Goal: Task Accomplishment & Management: Use online tool/utility

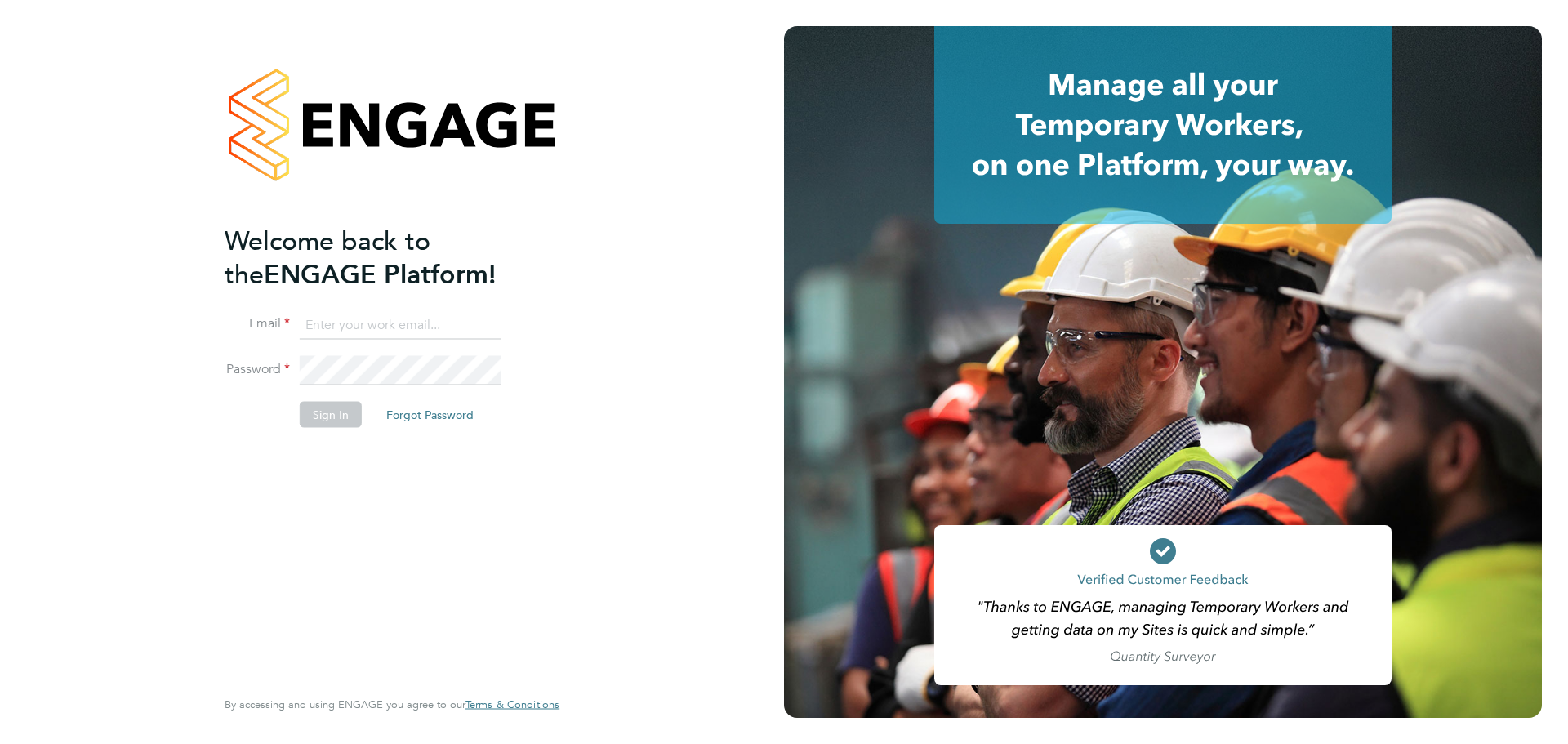
type input "emma@ivyresourcegroup.com"
click at [331, 413] on button "Sign In" at bounding box center [331, 414] width 62 height 26
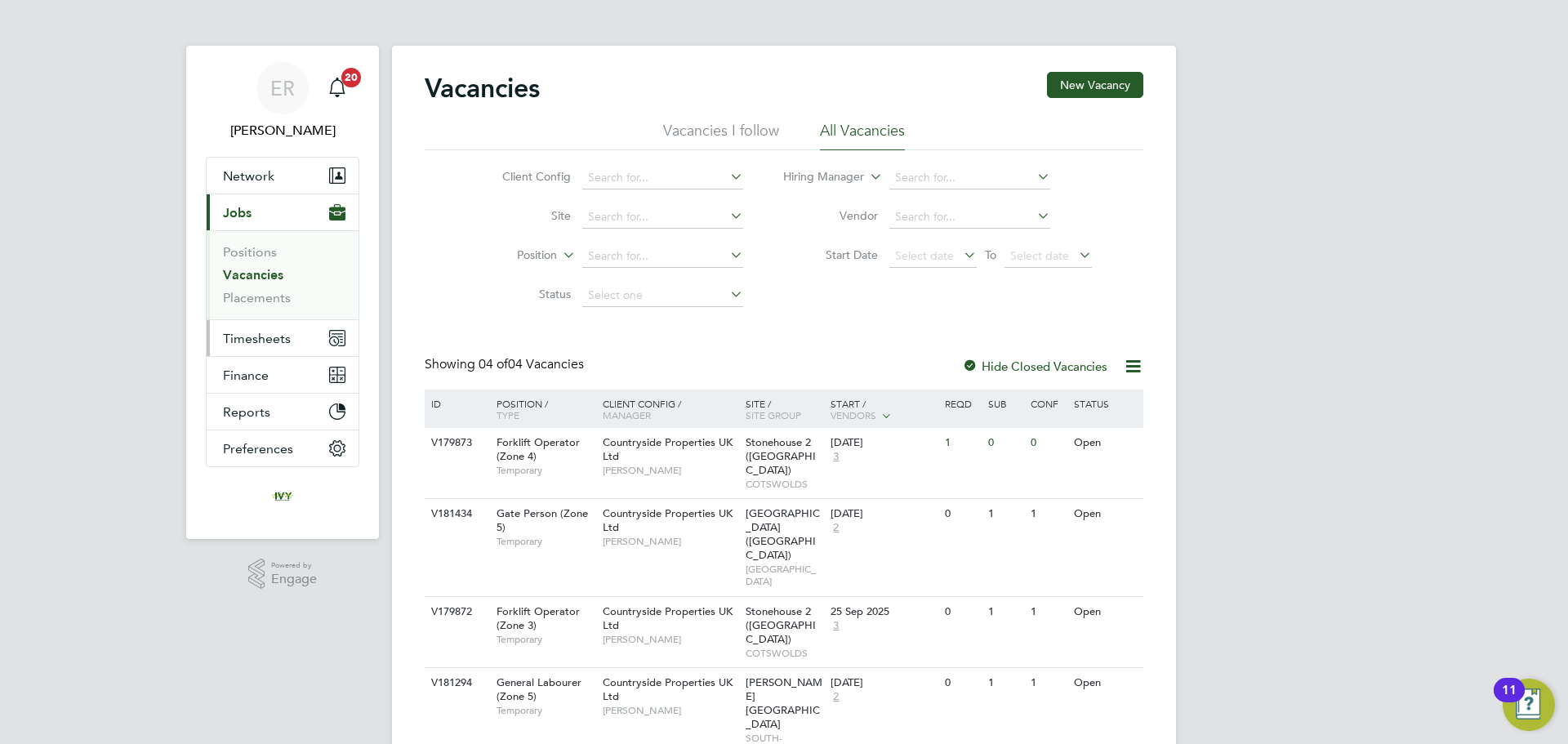
click at [274, 344] on span "Timesheets" at bounding box center [257, 338] width 68 height 16
click at [242, 342] on span "Timesheets" at bounding box center [257, 338] width 68 height 16
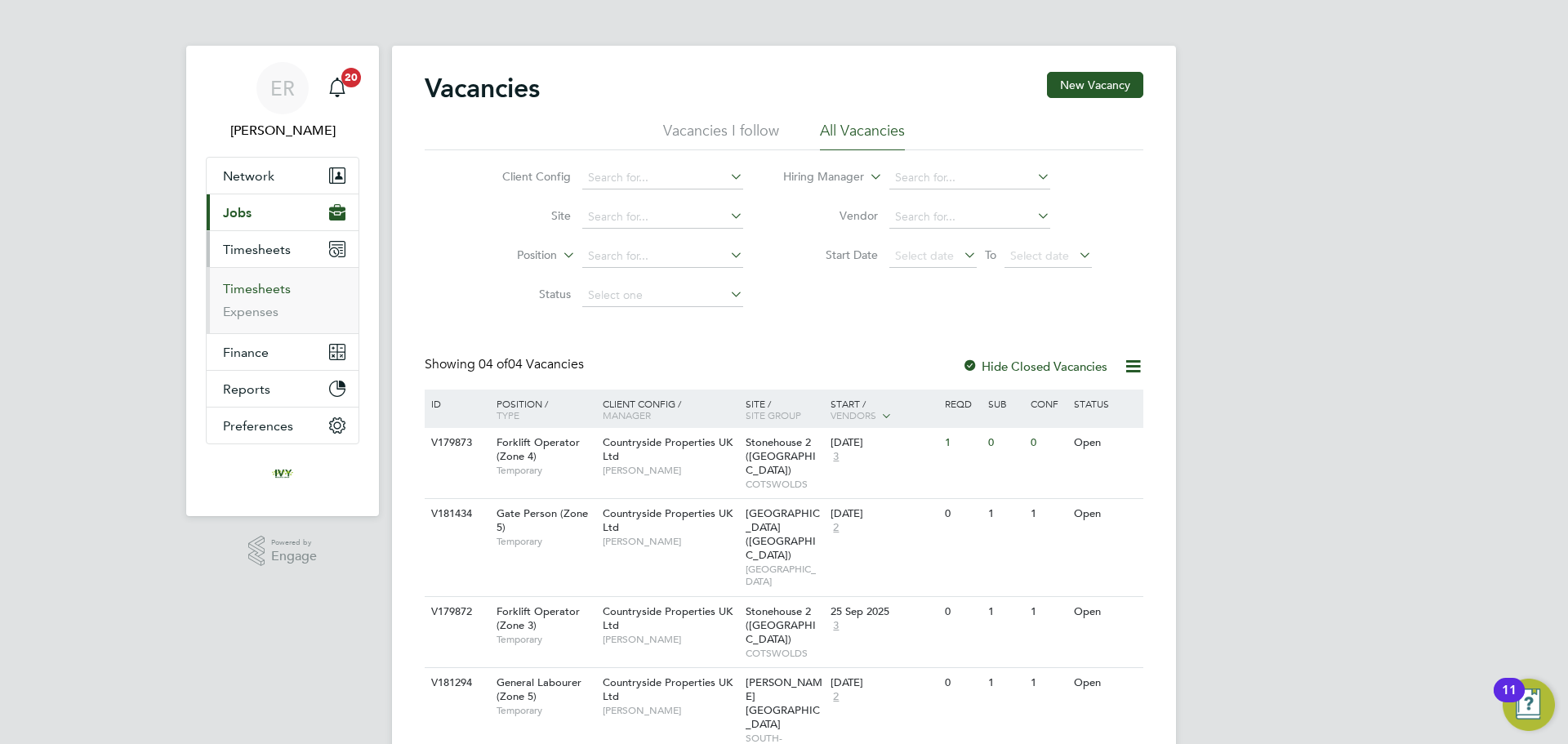
click at [261, 294] on link "Timesheets" at bounding box center [257, 289] width 68 height 16
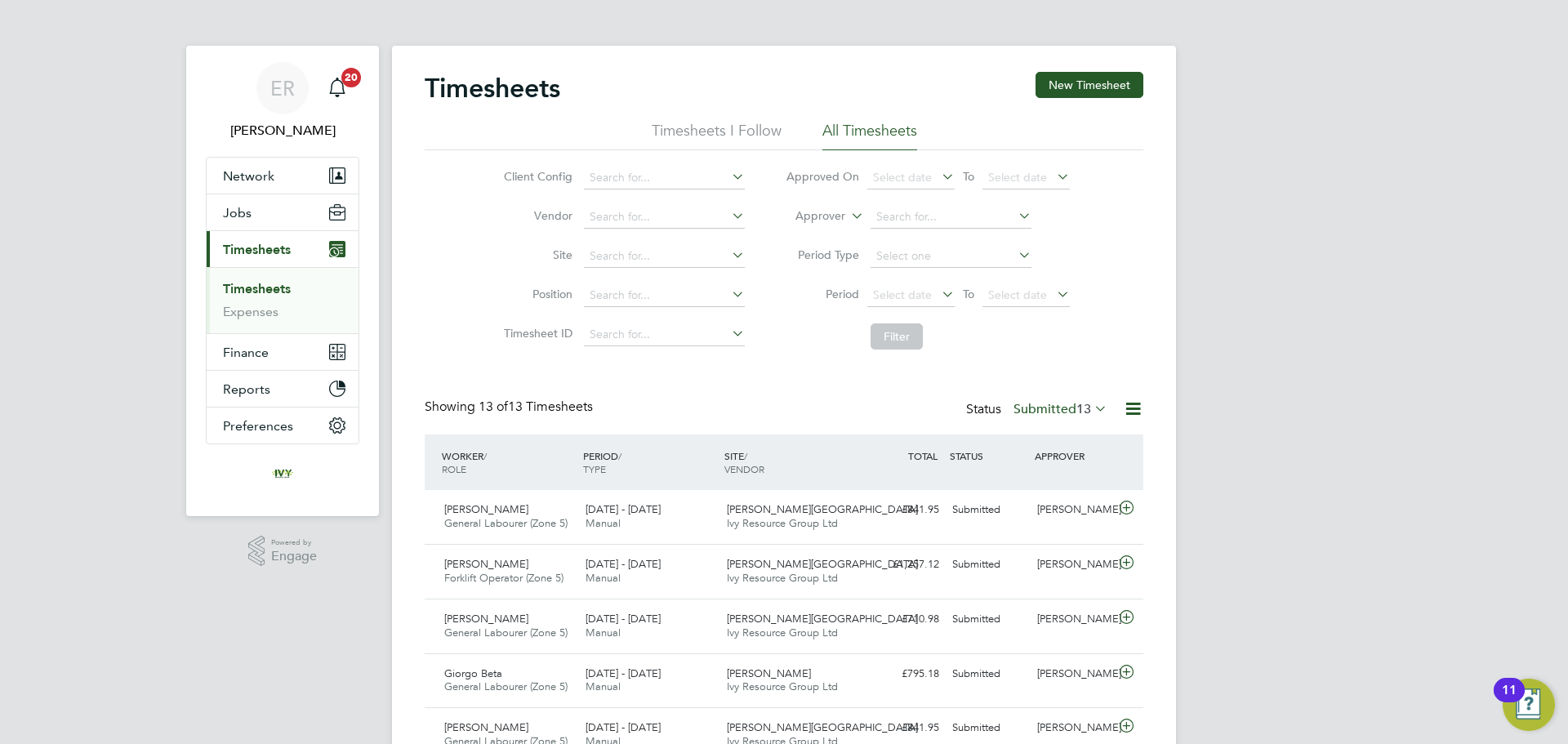
click at [860, 135] on li "All Timesheets" at bounding box center [869, 136] width 95 height 30
click at [1091, 414] on icon at bounding box center [1091, 408] width 0 height 23
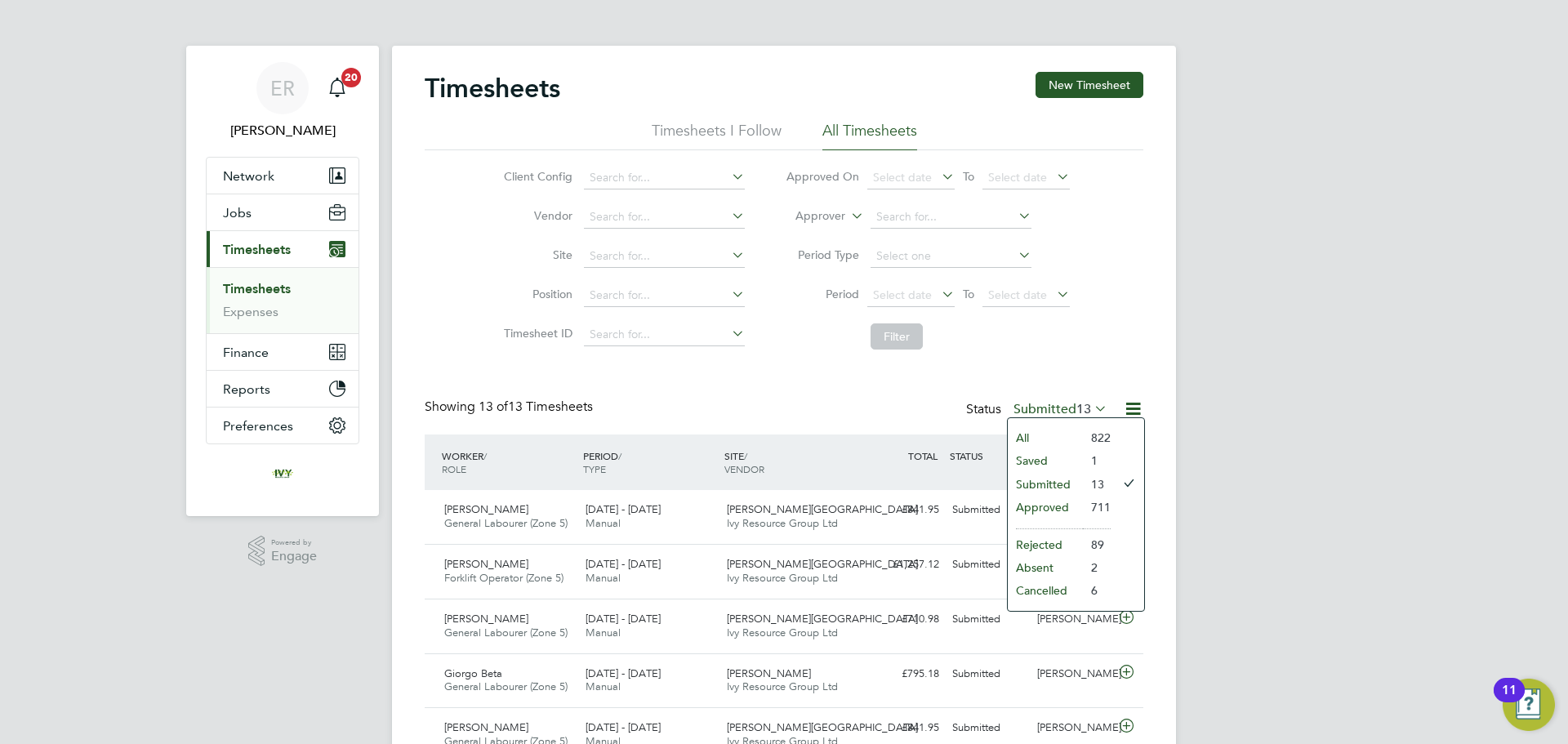
click at [1040, 462] on li "Saved" at bounding box center [1046, 461] width 75 height 23
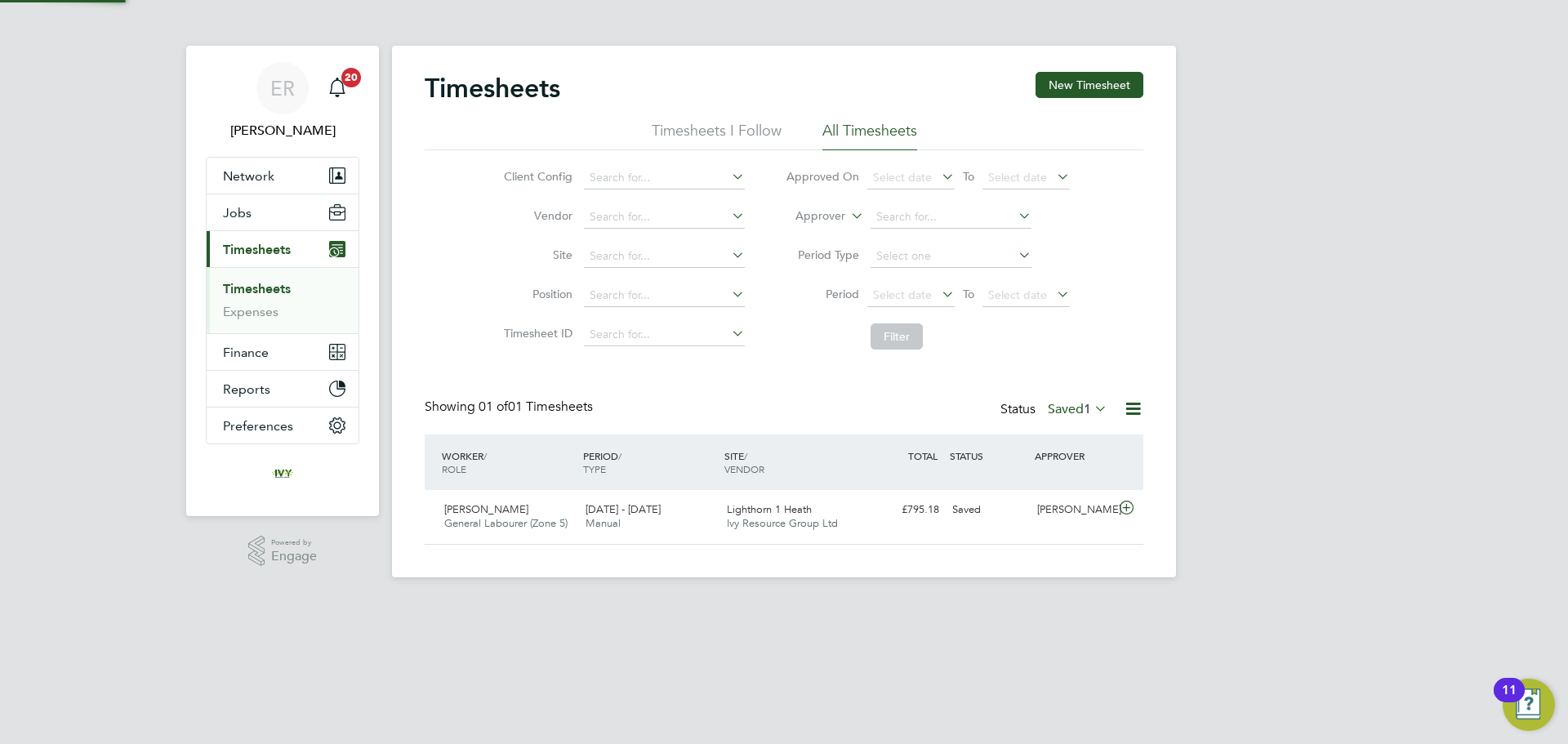
scroll to position [42, 142]
click at [1067, 407] on label "Saved 1" at bounding box center [1078, 409] width 59 height 17
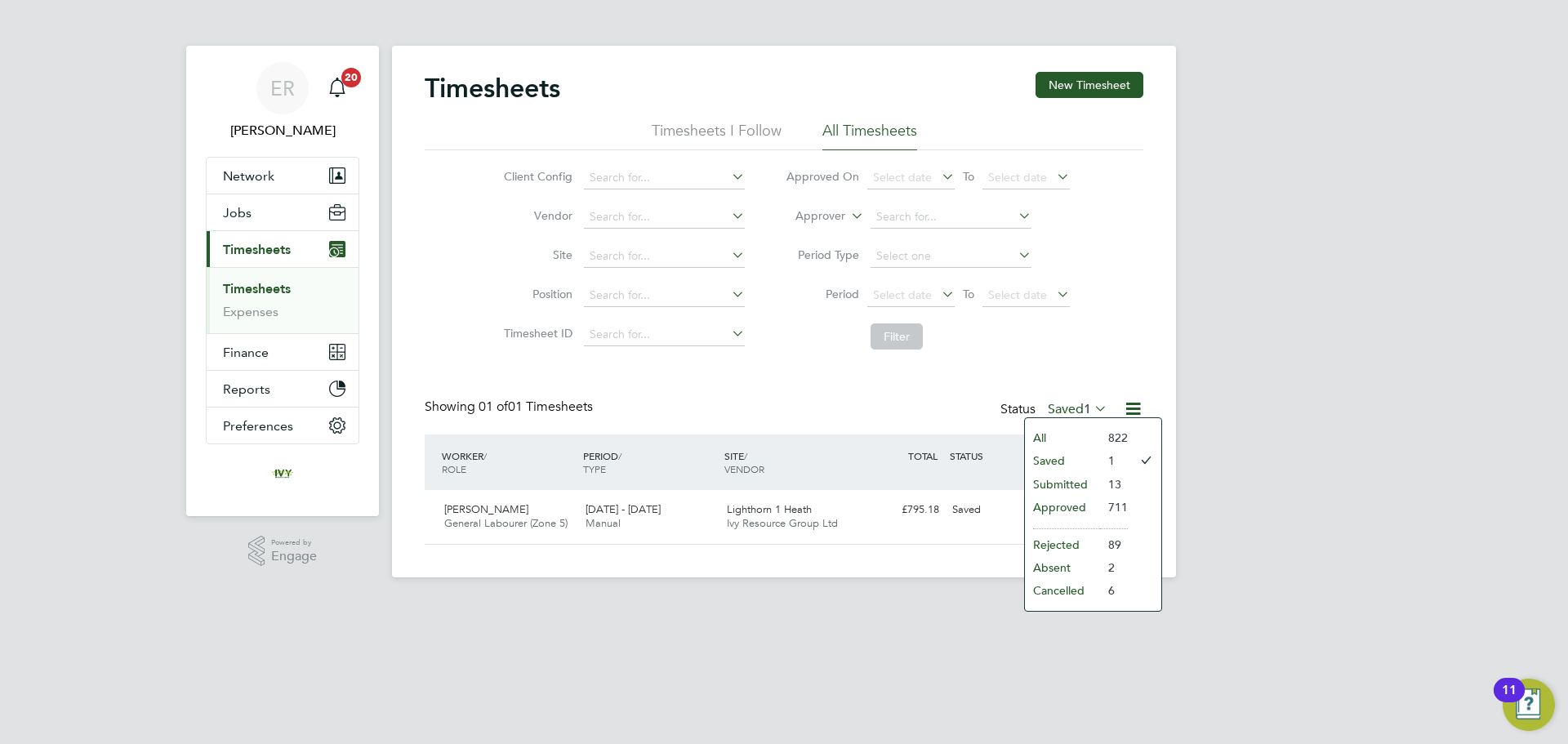
click at [1071, 509] on li "Approved" at bounding box center [1062, 507] width 75 height 23
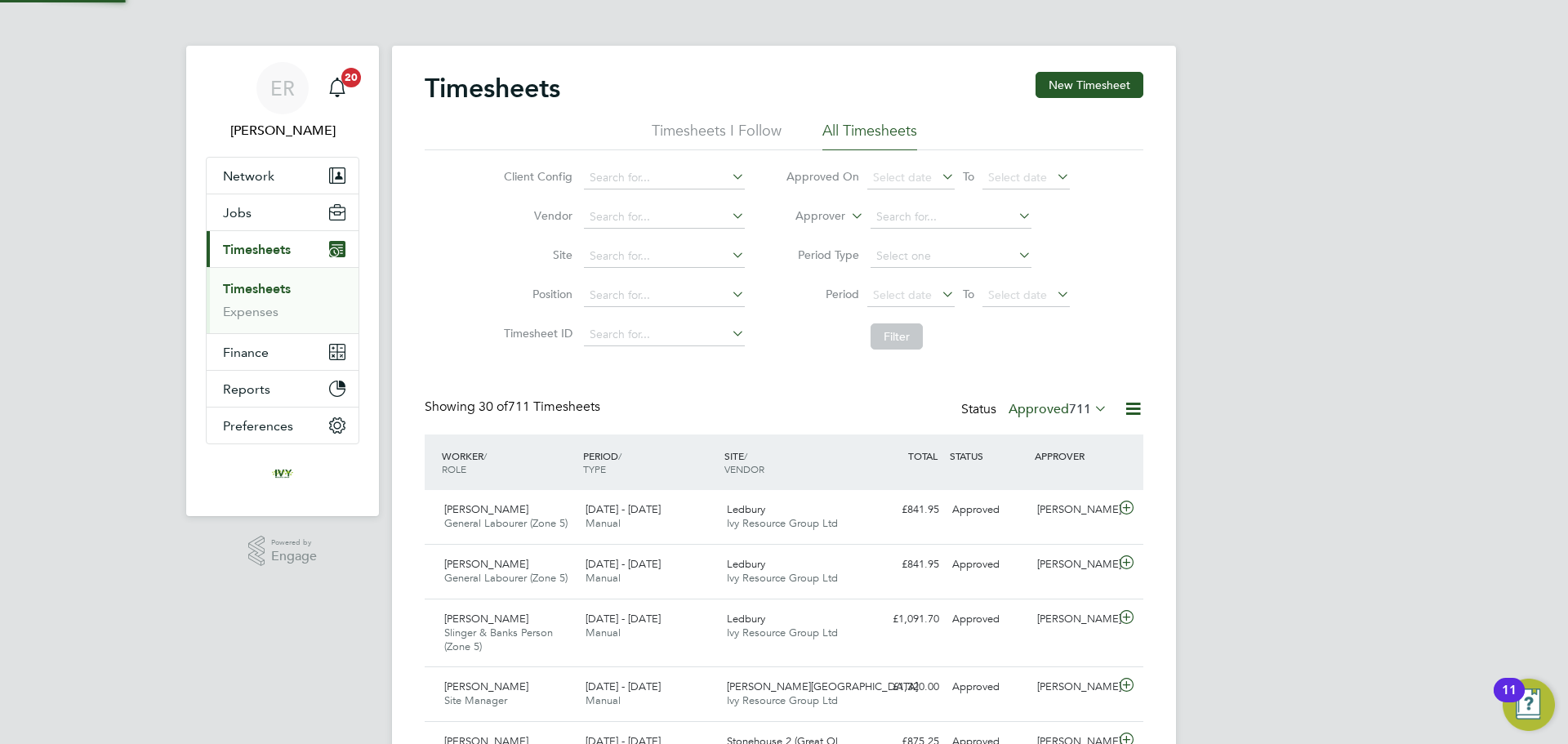
scroll to position [55, 142]
click at [1062, 406] on label "Approved 711" at bounding box center [1058, 409] width 99 height 17
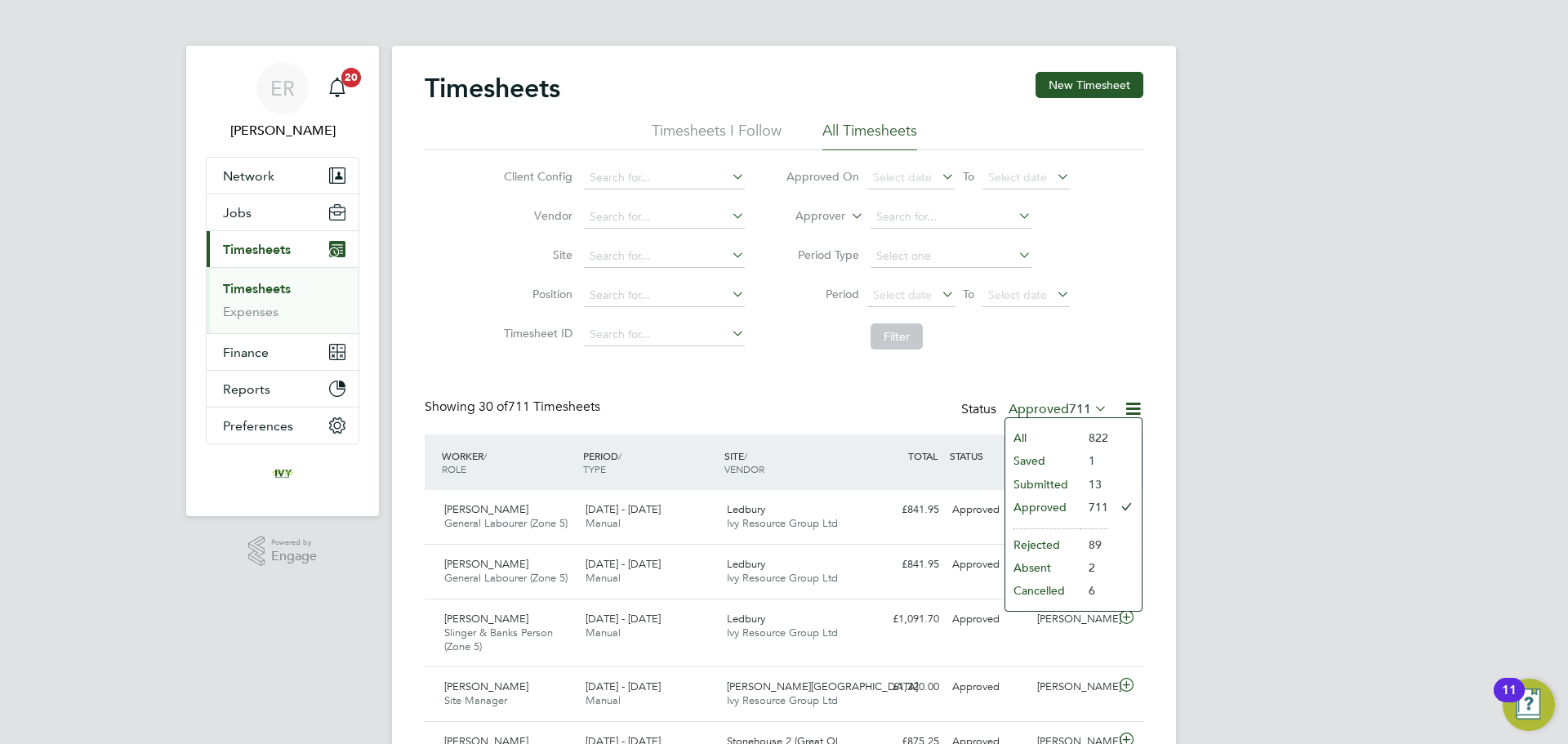
click at [1037, 484] on li "Submitted" at bounding box center [1043, 484] width 75 height 23
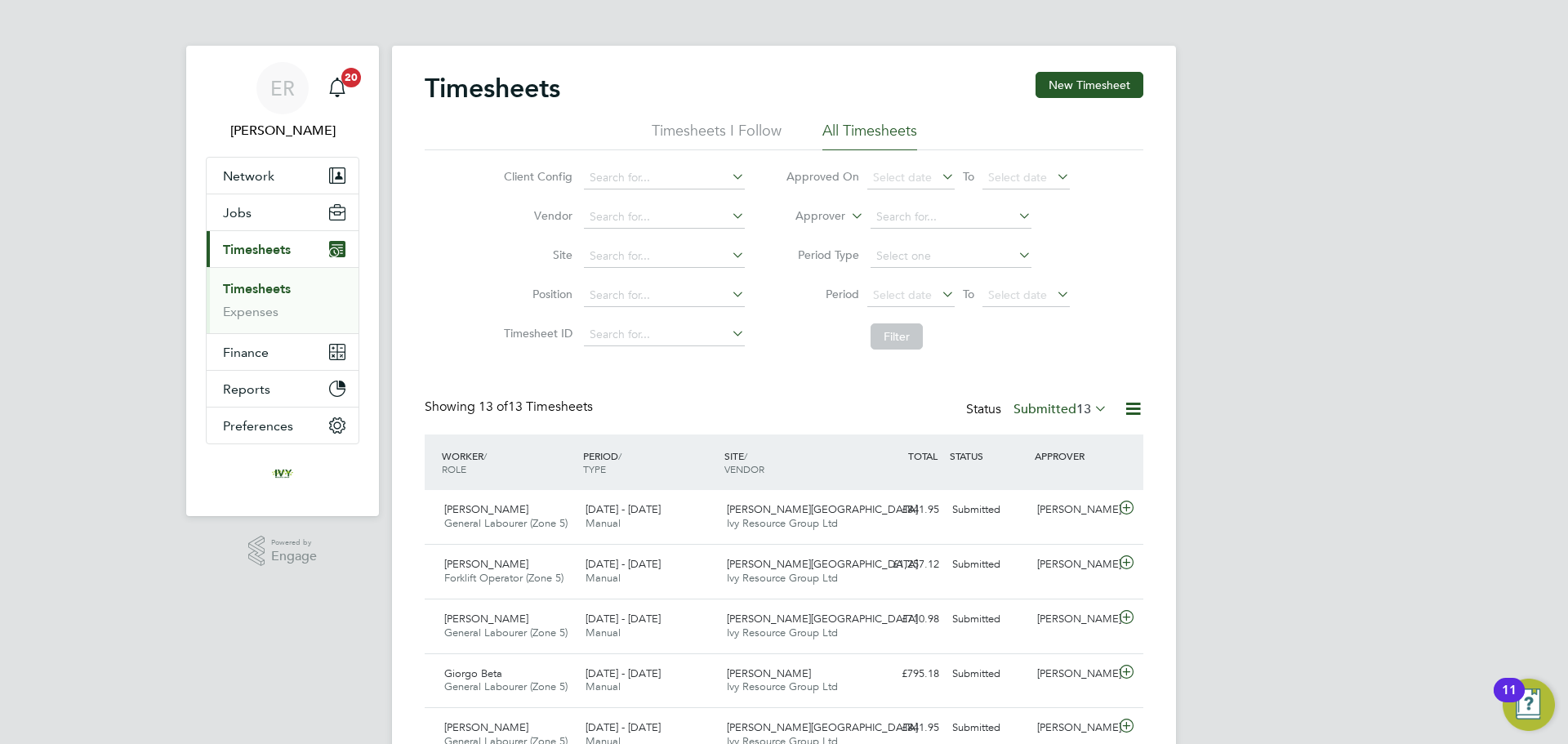
click at [279, 290] on link "Timesheets" at bounding box center [257, 289] width 68 height 16
click at [1087, 414] on span "13" at bounding box center [1083, 409] width 15 height 17
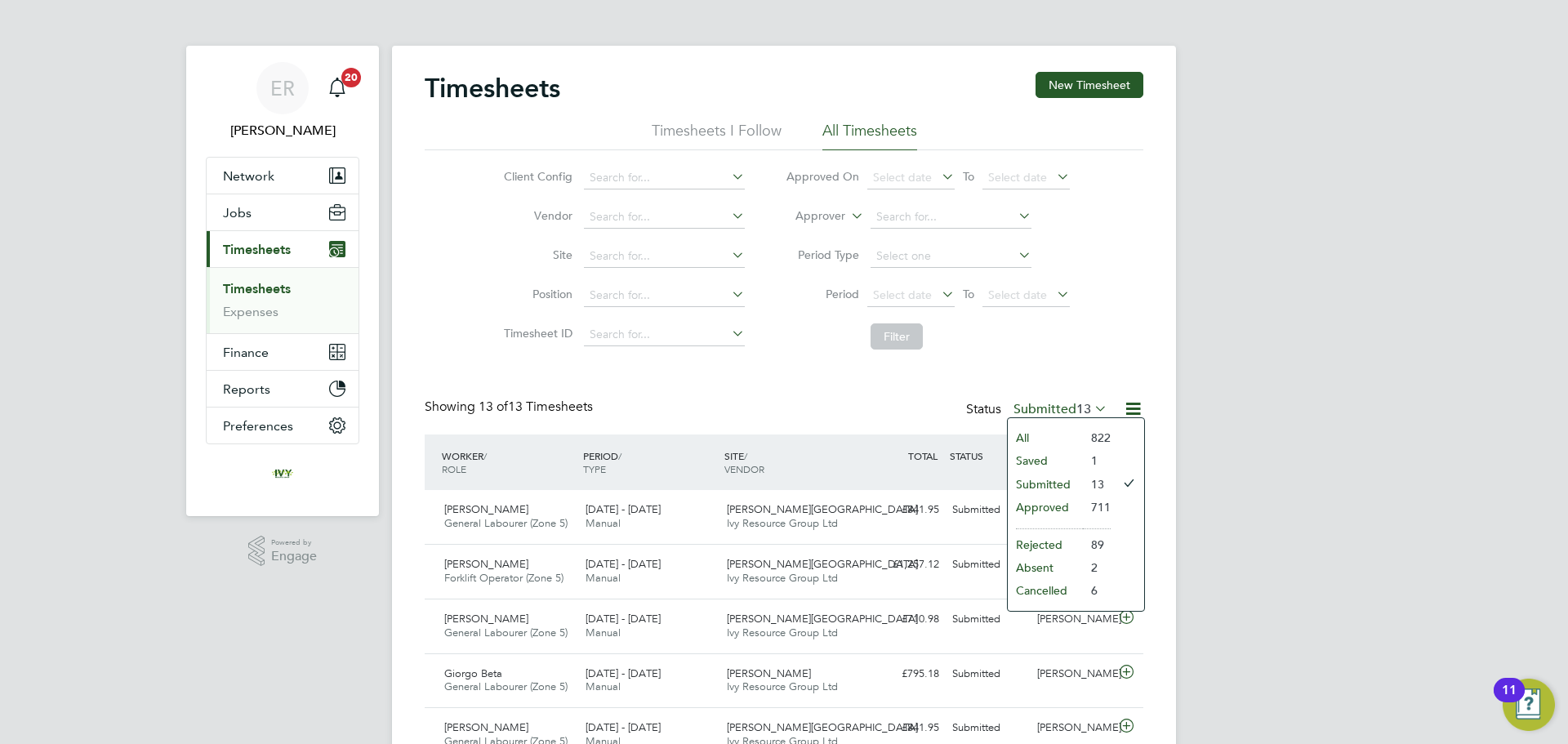
click at [275, 253] on span "Timesheets" at bounding box center [257, 249] width 68 height 16
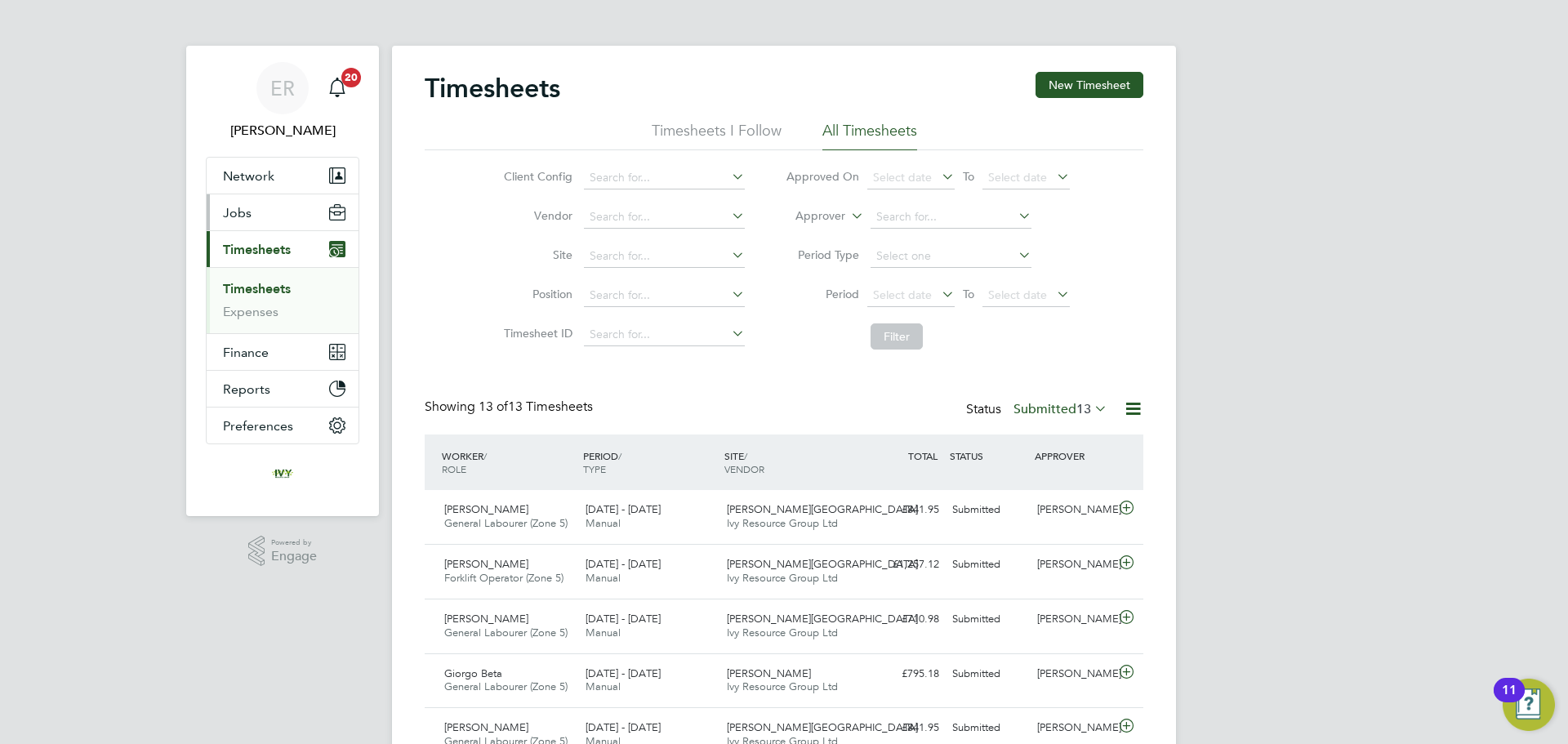
click at [252, 222] on button "Jobs" at bounding box center [283, 212] width 152 height 36
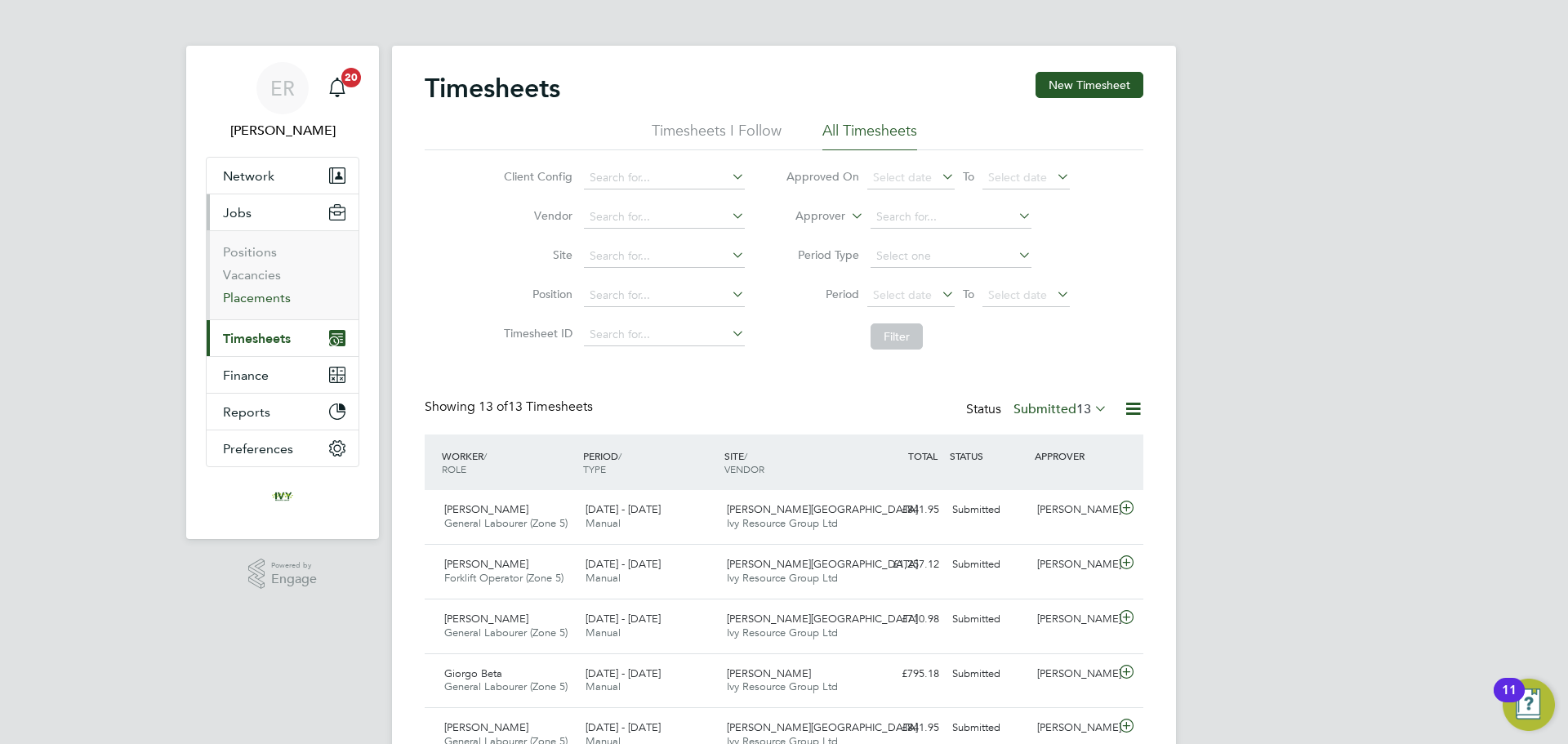
click at [252, 297] on link "Placements" at bounding box center [257, 297] width 68 height 16
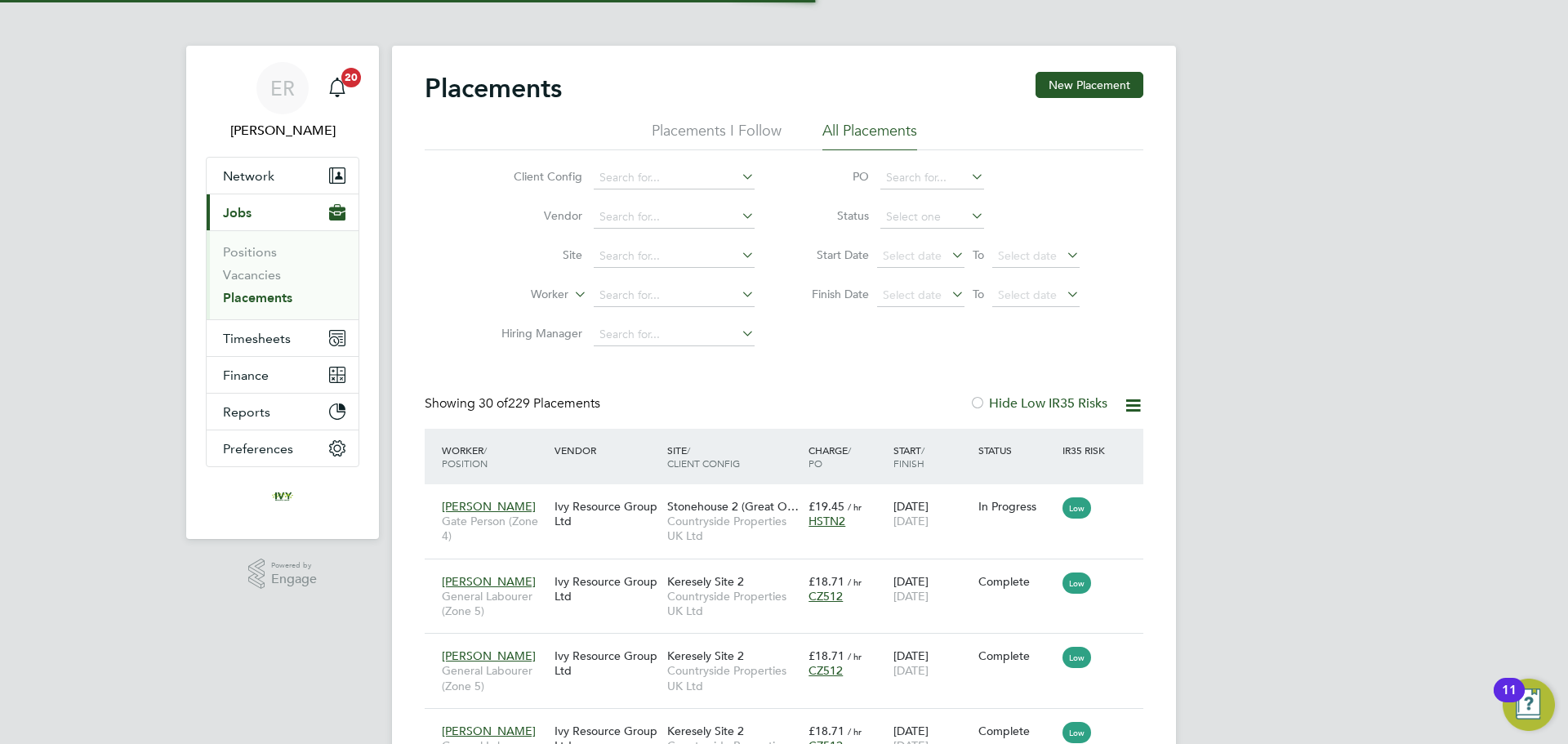
scroll to position [61, 142]
click at [629, 299] on input at bounding box center [674, 296] width 161 height 23
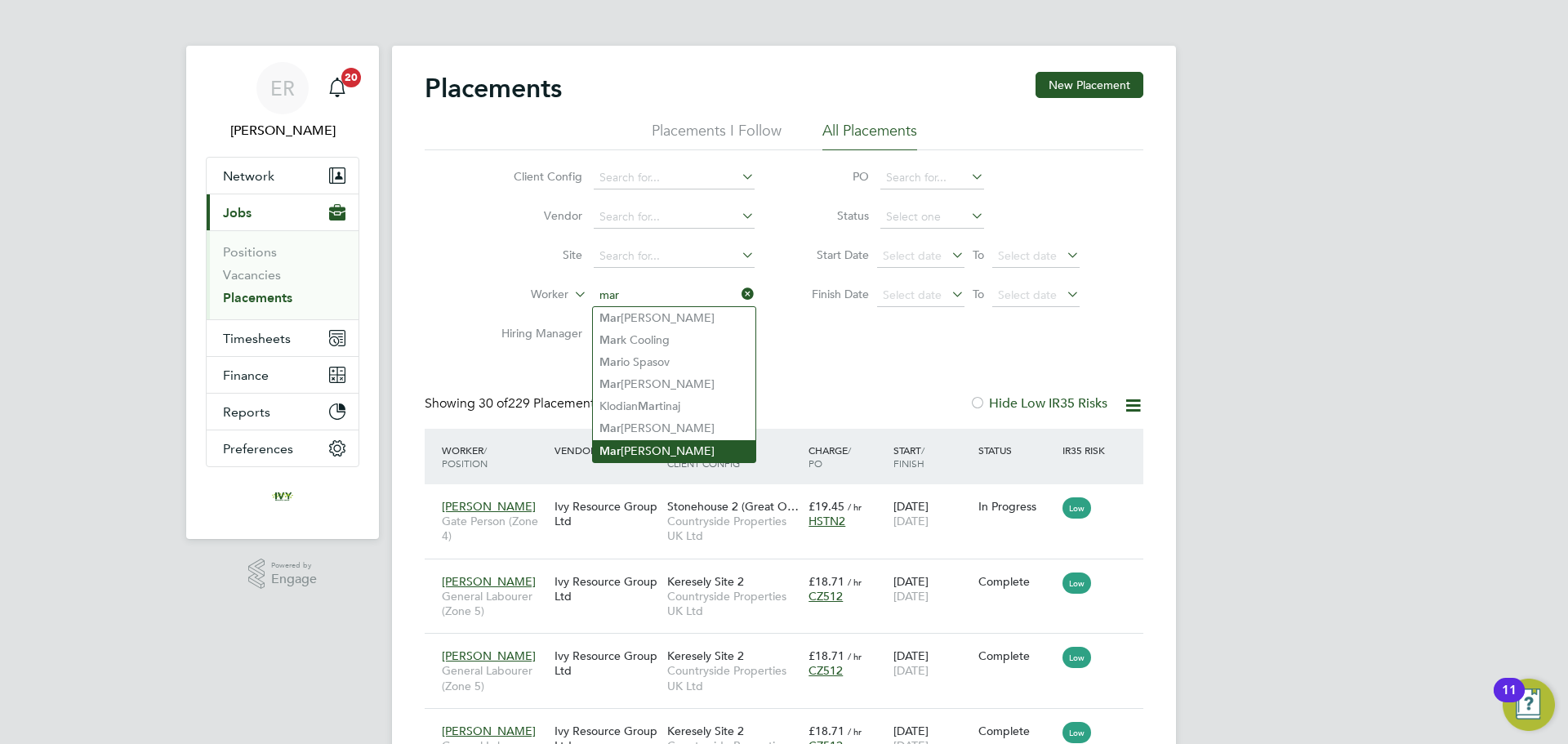
click at [658, 440] on li "[PERSON_NAME]" at bounding box center [674, 451] width 162 height 22
type input "[PERSON_NAME]"
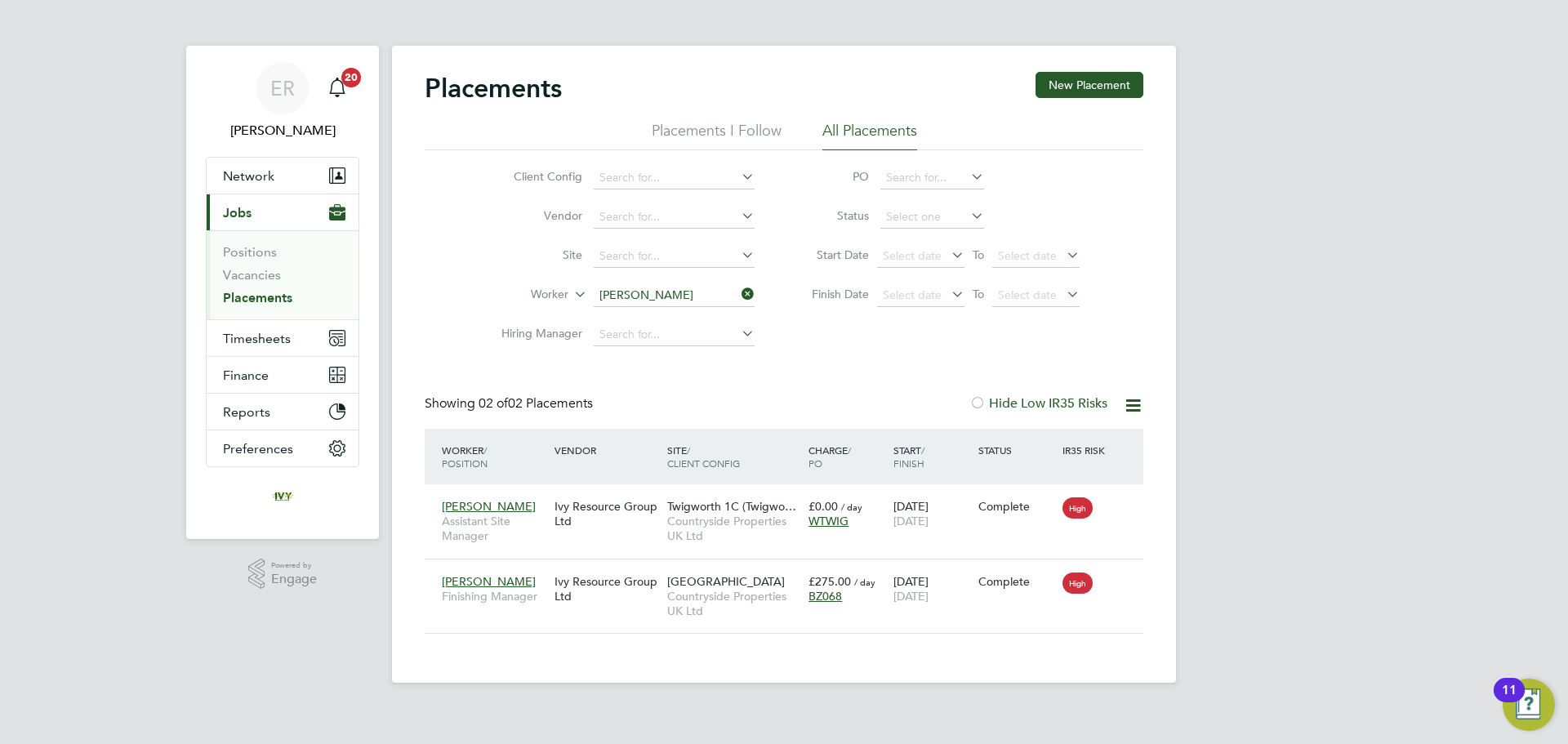
click at [244, 303] on link "Placements" at bounding box center [258, 297] width 70 height 16
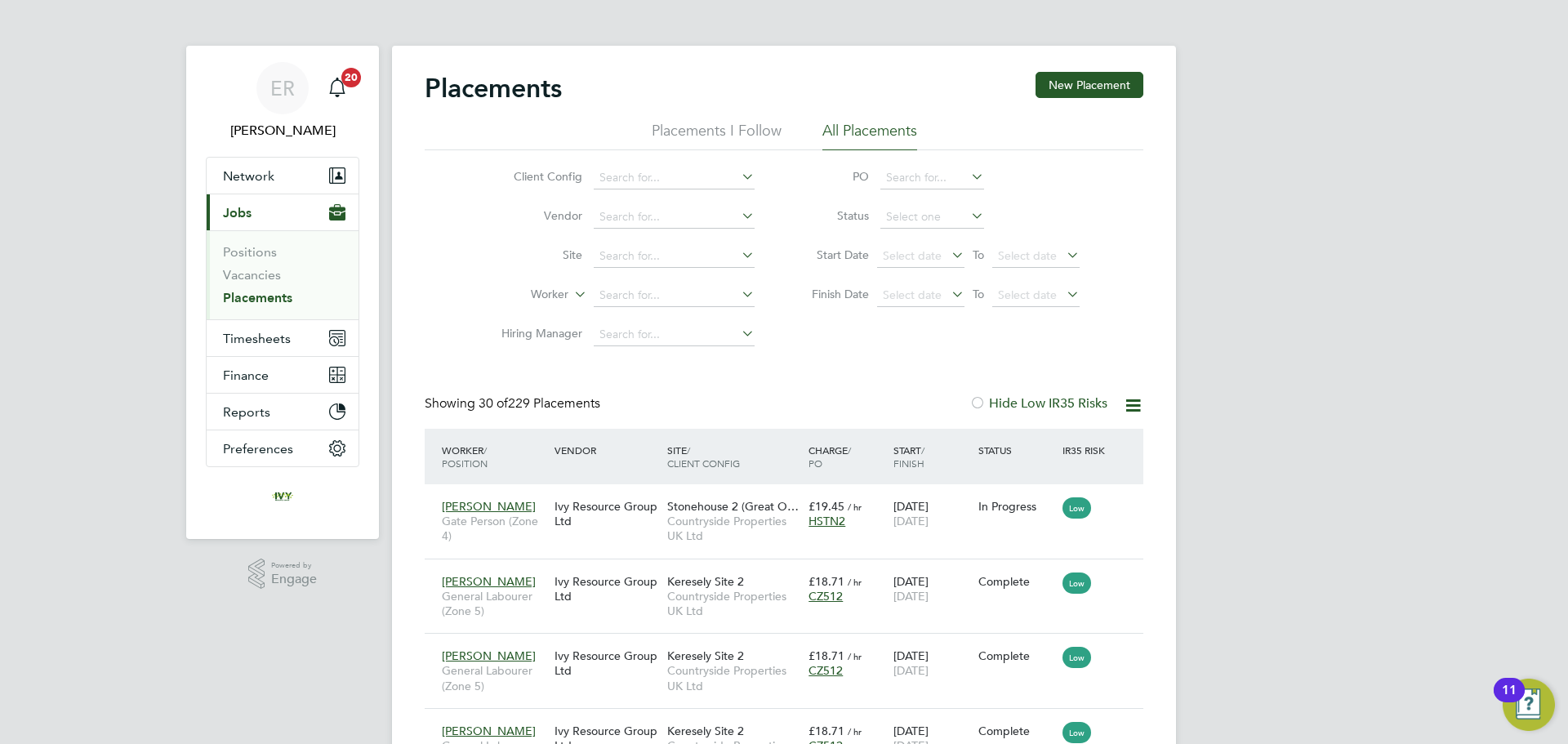
click at [226, 302] on link "Placements" at bounding box center [258, 297] width 70 height 16
click at [237, 278] on link "Vacancies" at bounding box center [252, 275] width 58 height 16
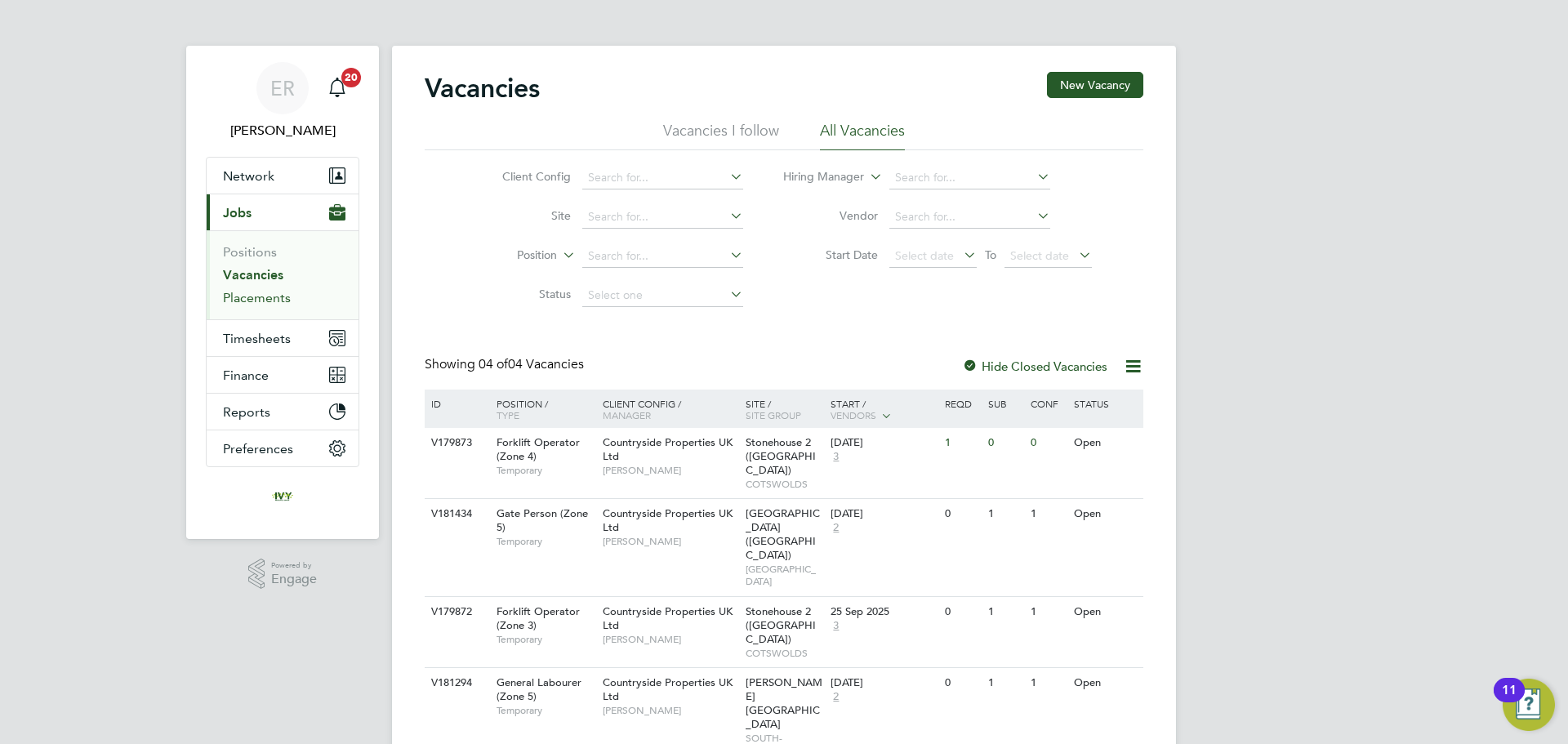
click at [256, 294] on link "Placements" at bounding box center [257, 297] width 68 height 16
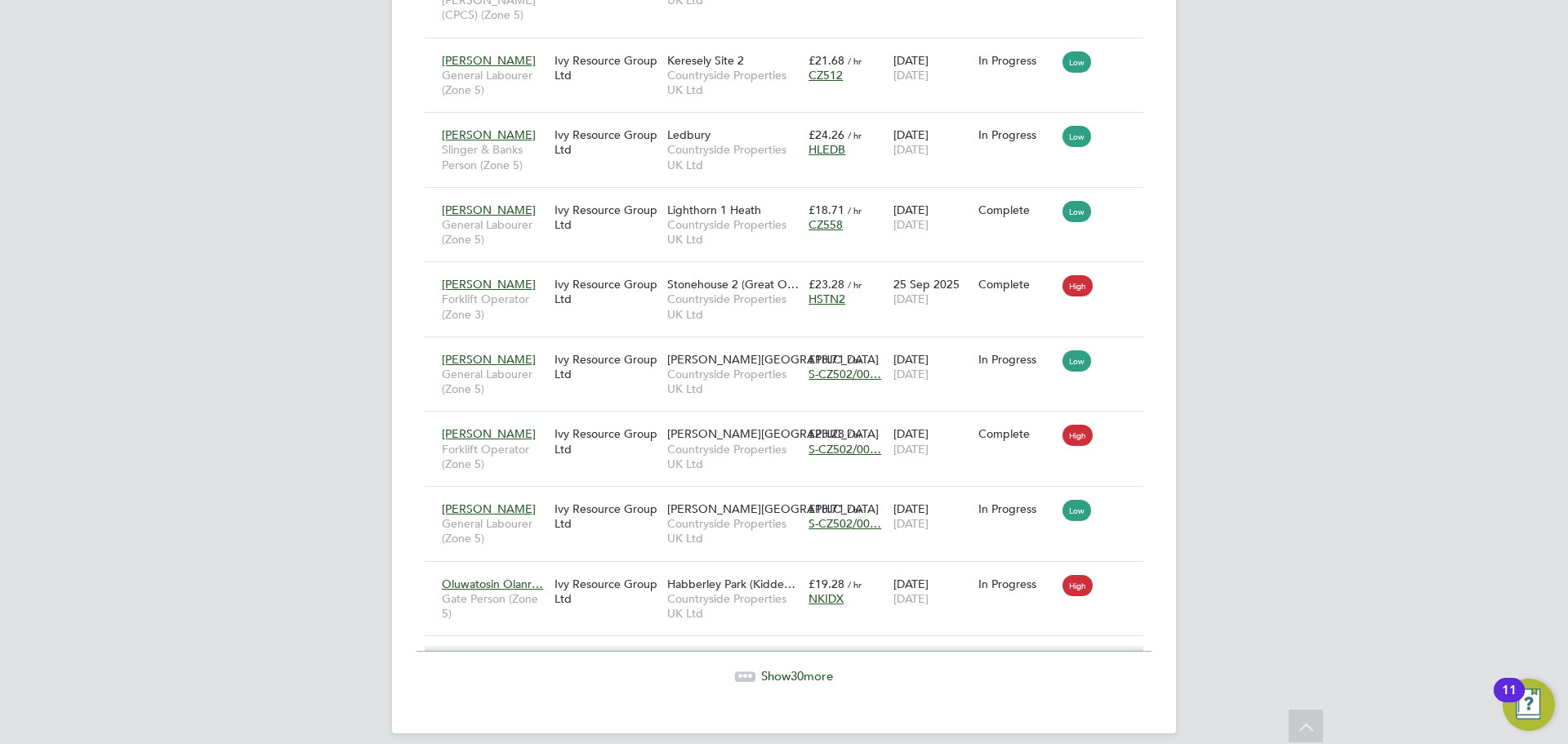
click at [808, 668] on span "Show 30 more" at bounding box center [797, 676] width 72 height 16
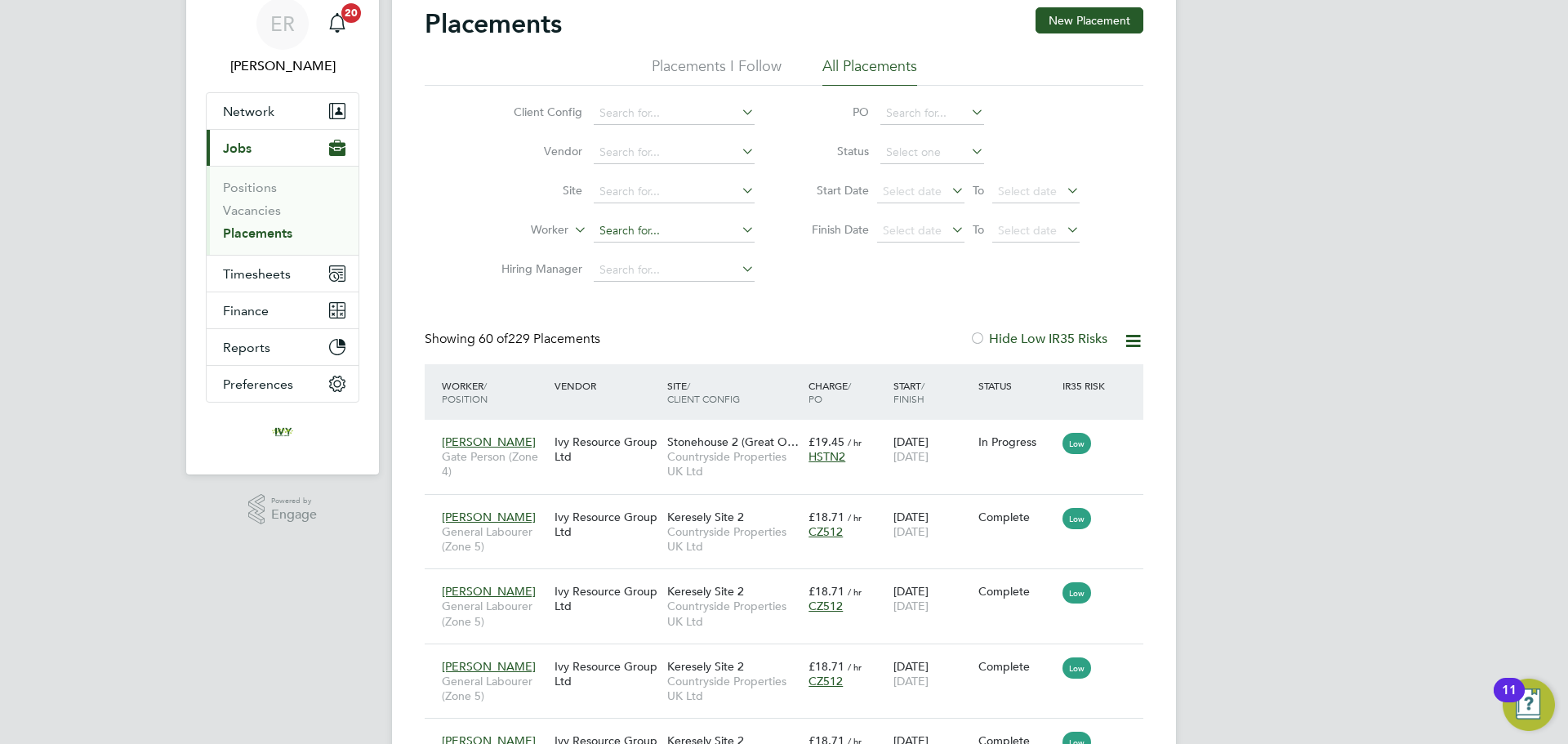
click at [624, 221] on input at bounding box center [674, 231] width 161 height 23
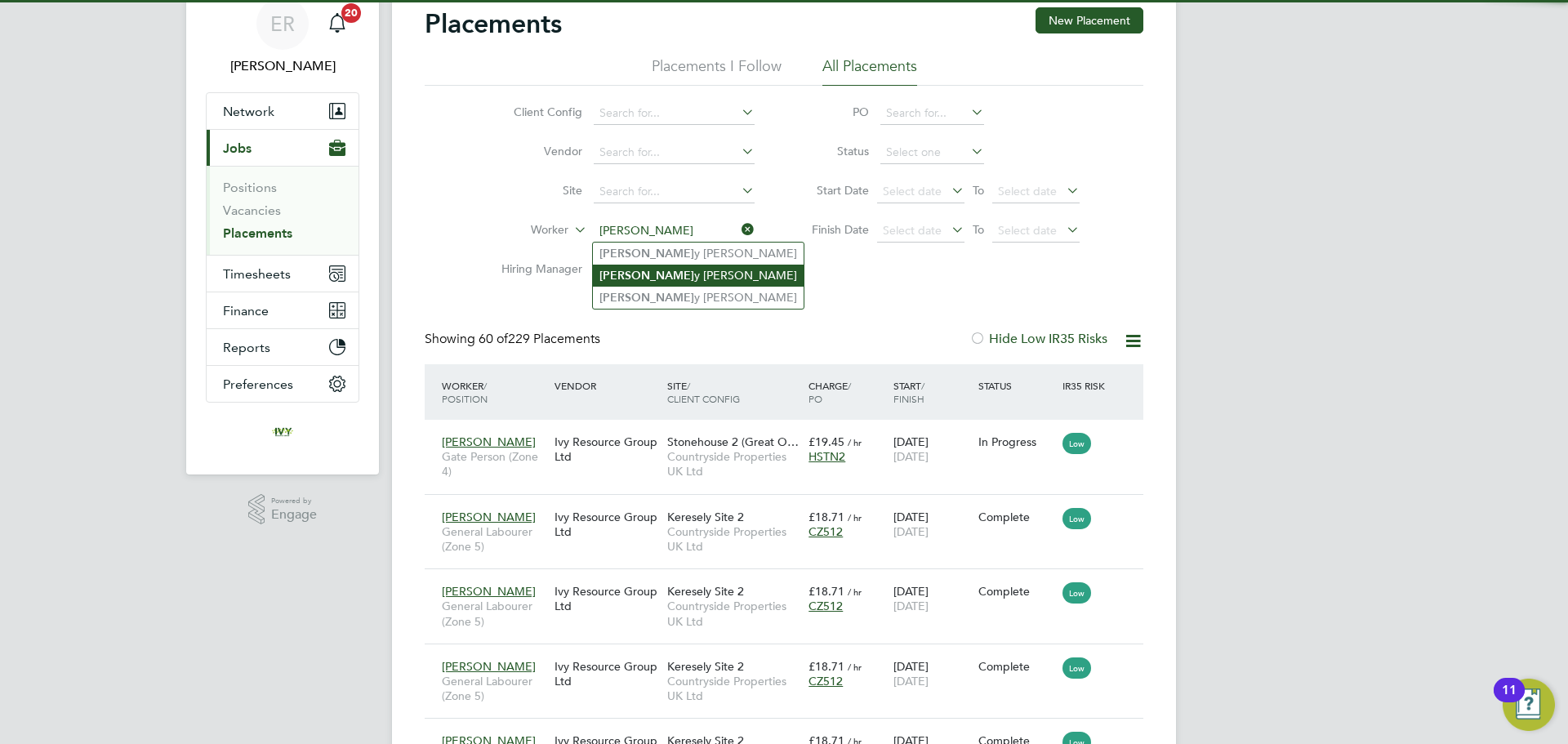
click at [672, 270] on li "[PERSON_NAME]" at bounding box center [699, 275] width 211 height 22
type input "[PERSON_NAME]"
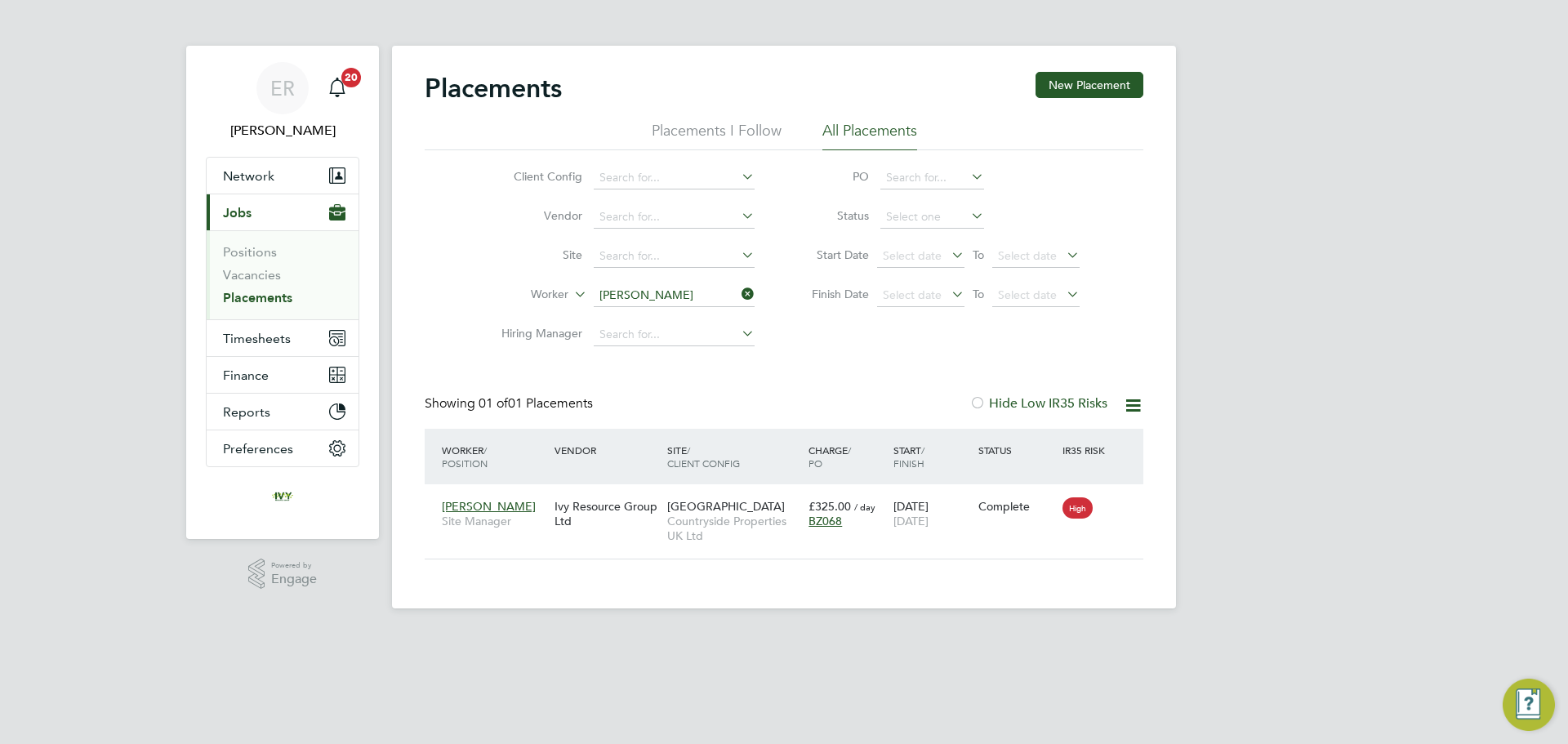
scroll to position [16, 77]
